Goal: Use online tool/utility: Utilize a website feature to perform a specific function

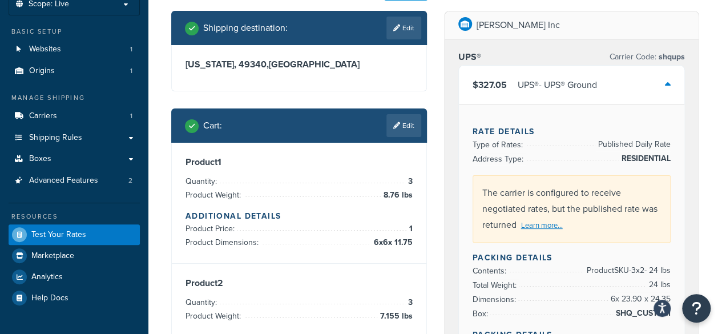
scroll to position [57, 0]
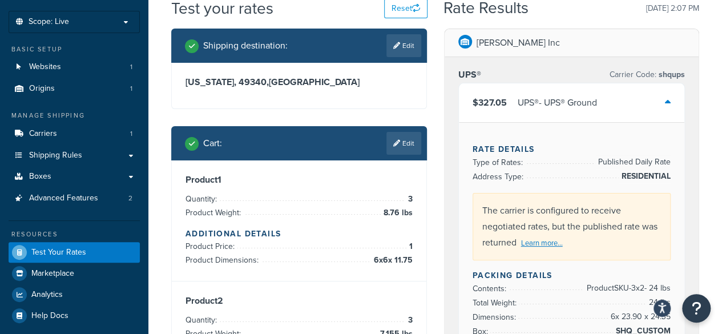
click at [656, 103] on div "$327.05 UPS® - UPS® Ground" at bounding box center [572, 102] width 226 height 39
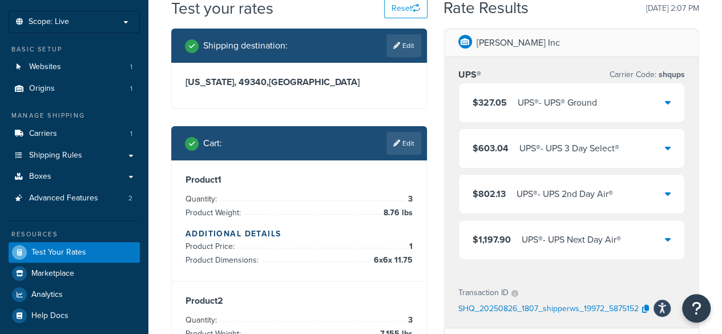
click at [665, 99] on icon at bounding box center [668, 102] width 6 height 9
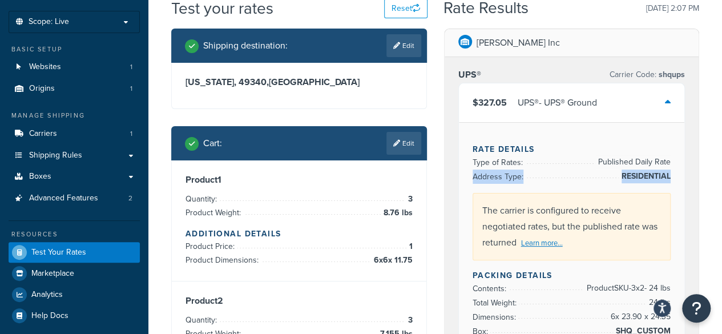
drag, startPoint x: 669, startPoint y: 171, endPoint x: 617, endPoint y: 174, distance: 52.6
click at [617, 174] on li "Address Type: RESIDENTIAL" at bounding box center [572, 177] width 199 height 14
click at [596, 161] on li "Type of Rates: Published Daily Rate" at bounding box center [572, 162] width 199 height 14
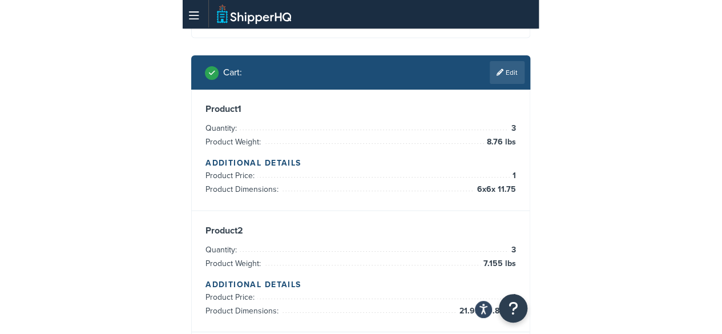
scroll to position [171, 0]
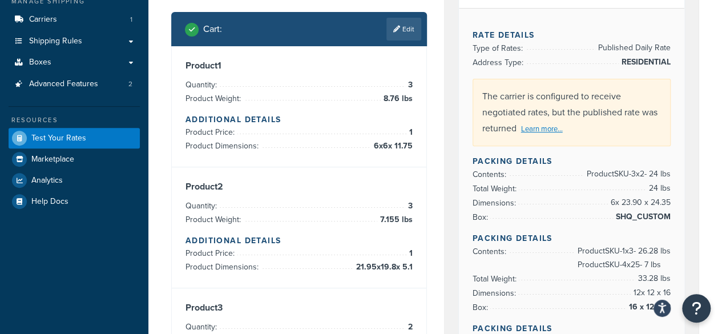
drag, startPoint x: 617, startPoint y: 216, endPoint x: 680, endPoint y: 216, distance: 62.8
drag, startPoint x: 608, startPoint y: 200, endPoint x: 673, endPoint y: 200, distance: 65.1
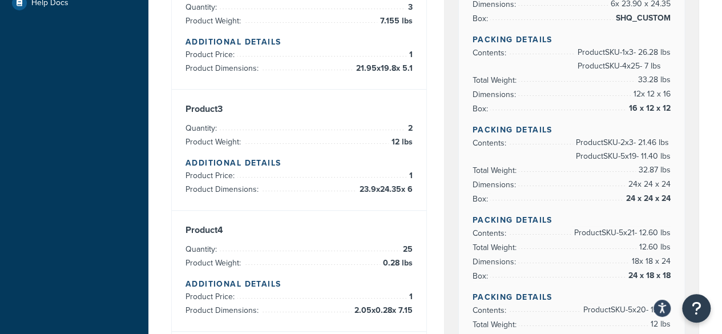
scroll to position [400, 0]
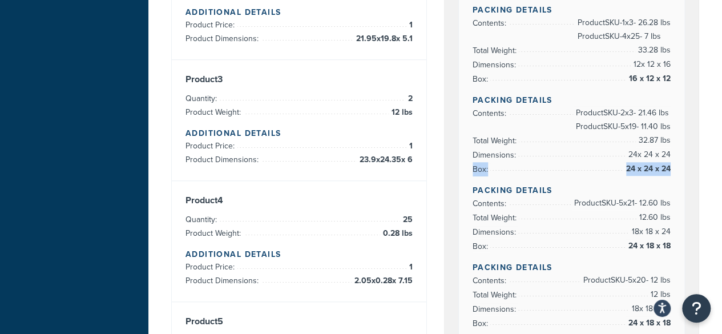
drag, startPoint x: 622, startPoint y: 168, endPoint x: 670, endPoint y: 164, distance: 47.5
click at [670, 164] on li "Box: 24 x 24 x 24" at bounding box center [572, 169] width 199 height 14
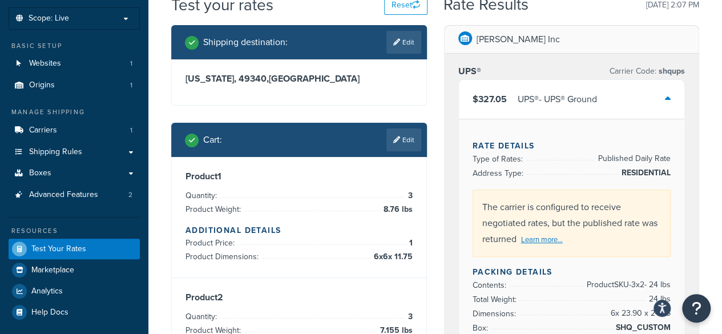
scroll to position [0, 0]
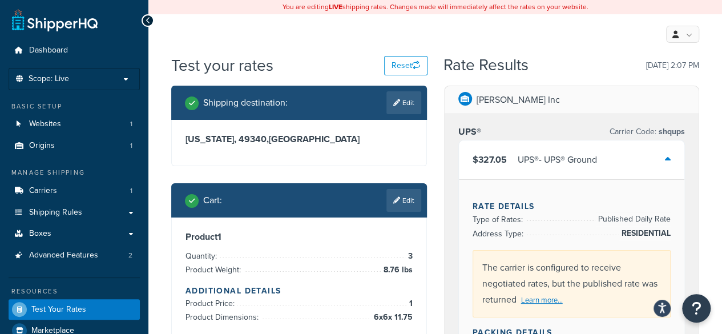
click at [667, 156] on icon at bounding box center [668, 159] width 6 height 9
